Goal: Information Seeking & Learning: Learn about a topic

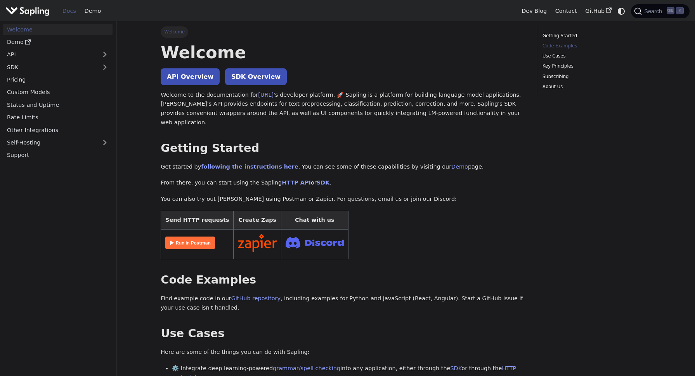
scroll to position [186, 0]
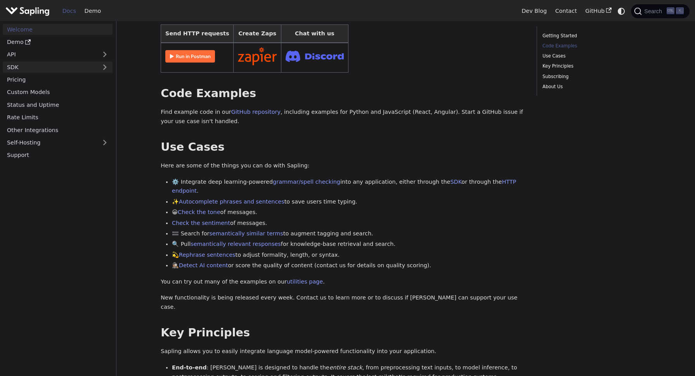
click at [79, 61] on link "SDK" at bounding box center [50, 66] width 94 height 11
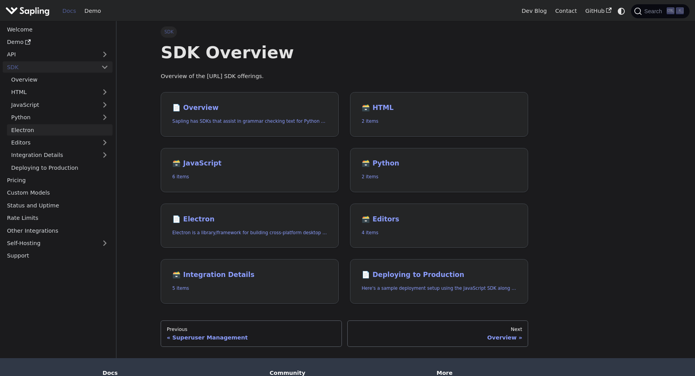
click at [62, 129] on link "Electron" at bounding box center [60, 129] width 106 height 11
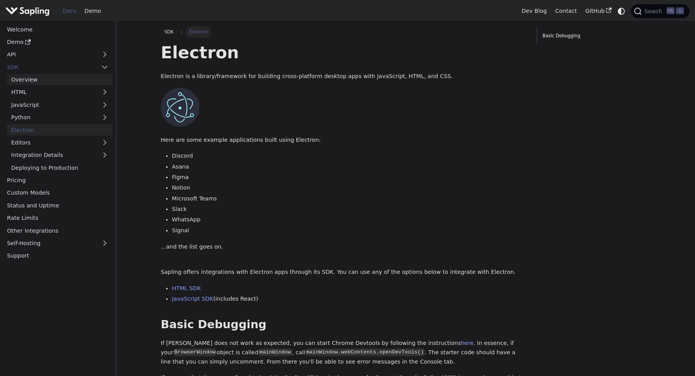
click at [50, 81] on link "Overview" at bounding box center [60, 79] width 106 height 11
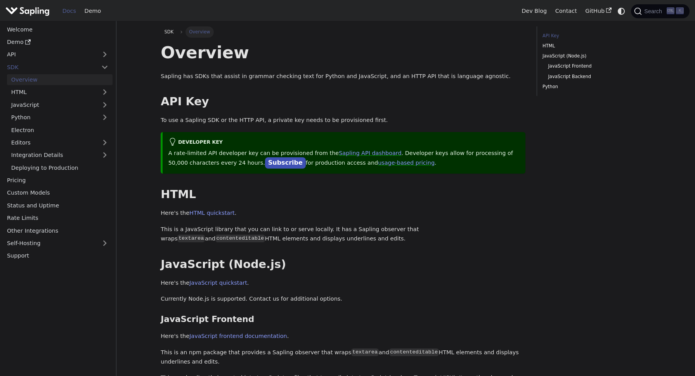
click at [44, 98] on ul "Overview HTML JavaScript Python Electron Editors Integration Details Deploying …" at bounding box center [58, 123] width 110 height 99
click at [46, 95] on link "HTML" at bounding box center [60, 92] width 106 height 11
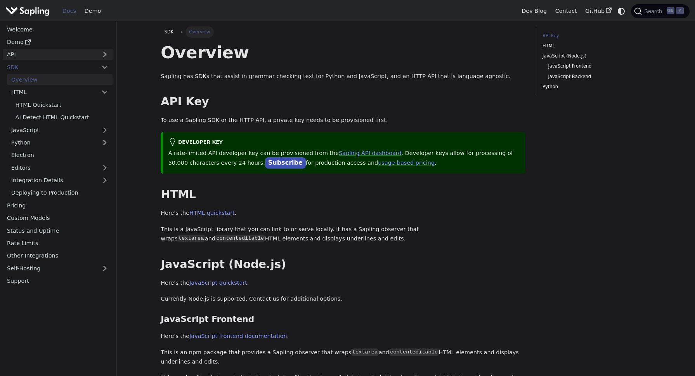
click at [52, 57] on link "API" at bounding box center [50, 54] width 94 height 11
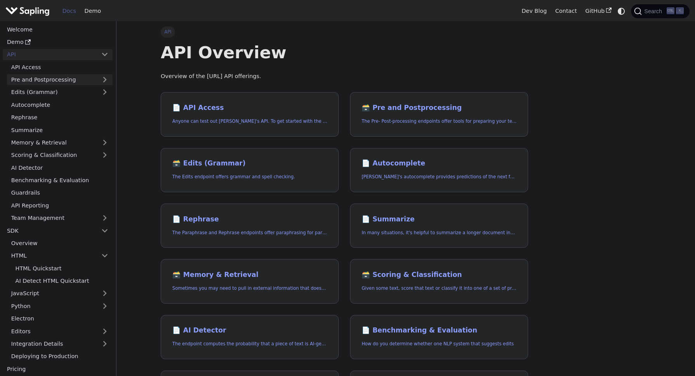
click at [64, 84] on link "Pre and Postprocessing" at bounding box center [60, 79] width 106 height 11
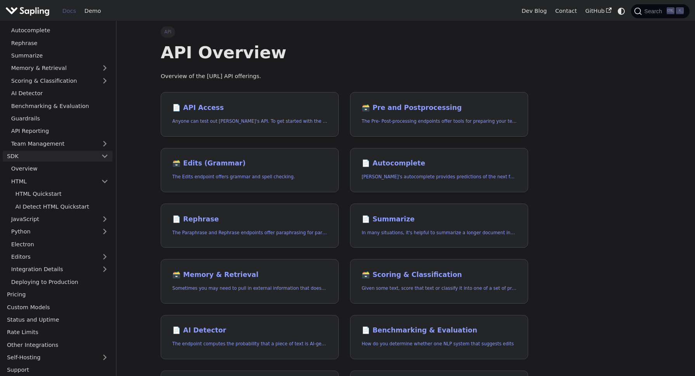
scroll to position [127, 0]
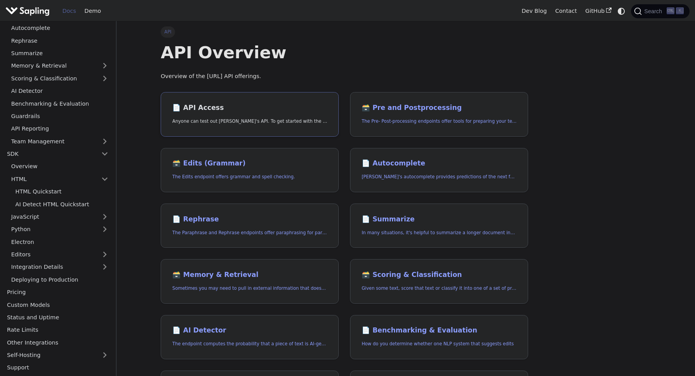
click at [228, 121] on p "Anyone can test out [PERSON_NAME]'s API. To get started with the API, simply:" at bounding box center [249, 121] width 155 height 7
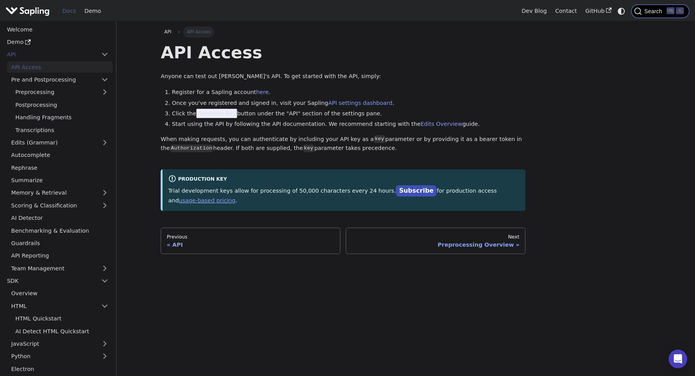
click at [675, 14] on span "K" at bounding box center [677, 11] width 20 height 7
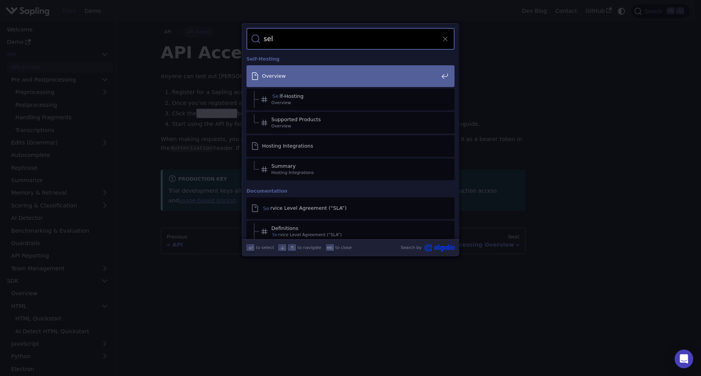
type input "self"
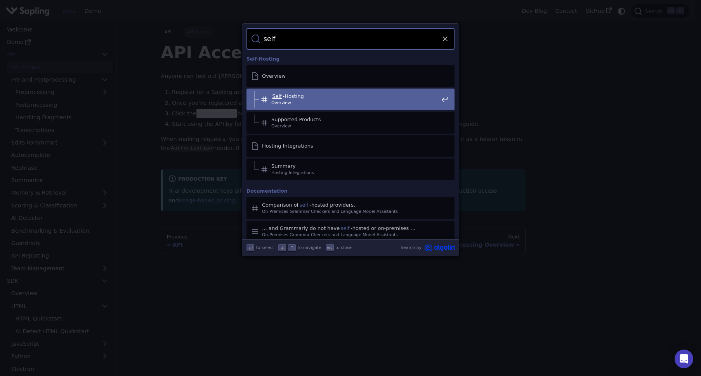
click at [352, 95] on span "Self -Hosting​" at bounding box center [354, 96] width 167 height 7
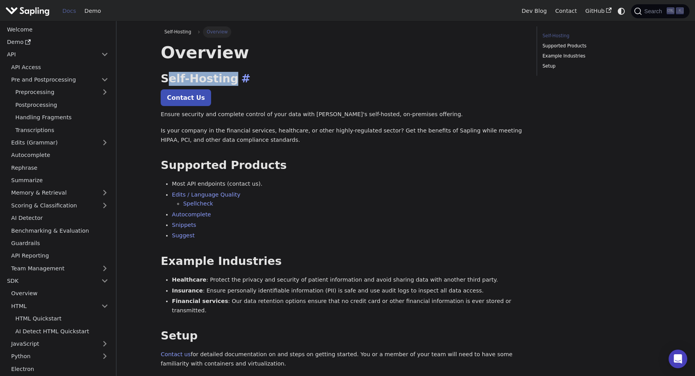
drag, startPoint x: 167, startPoint y: 76, endPoint x: 225, endPoint y: 78, distance: 58.6
click at [225, 78] on h2 "Self-Hosting ​" at bounding box center [343, 79] width 365 height 14
drag, startPoint x: 161, startPoint y: 74, endPoint x: 225, endPoint y: 76, distance: 64.8
click at [225, 76] on h2 "Self-Hosting ​" at bounding box center [343, 79] width 365 height 14
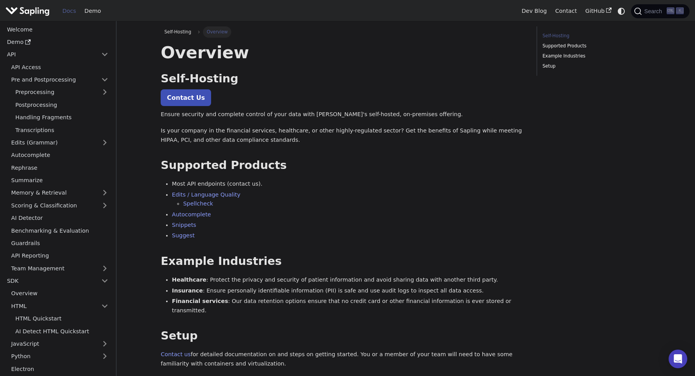
click at [476, 93] on p "Contact Us" at bounding box center [343, 98] width 365 height 10
click at [96, 9] on link "Demo" at bounding box center [92, 11] width 25 height 12
